Goal: Task Accomplishment & Management: Complete application form

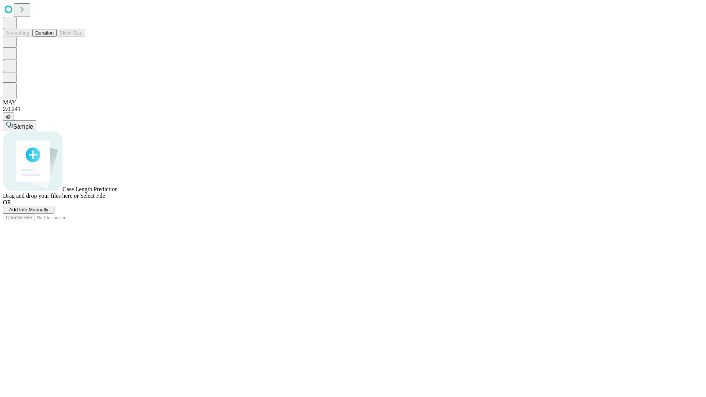
click at [54, 37] on button "Duration" at bounding box center [44, 33] width 24 height 8
click at [49, 212] on span "Add Info Manually" at bounding box center [28, 210] width 39 height 6
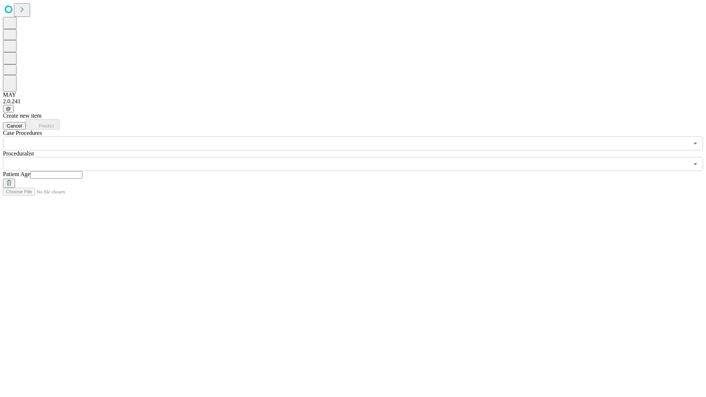
click at [82, 171] on input "text" at bounding box center [56, 174] width 52 height 7
